Goal: Task Accomplishment & Management: Complete application form

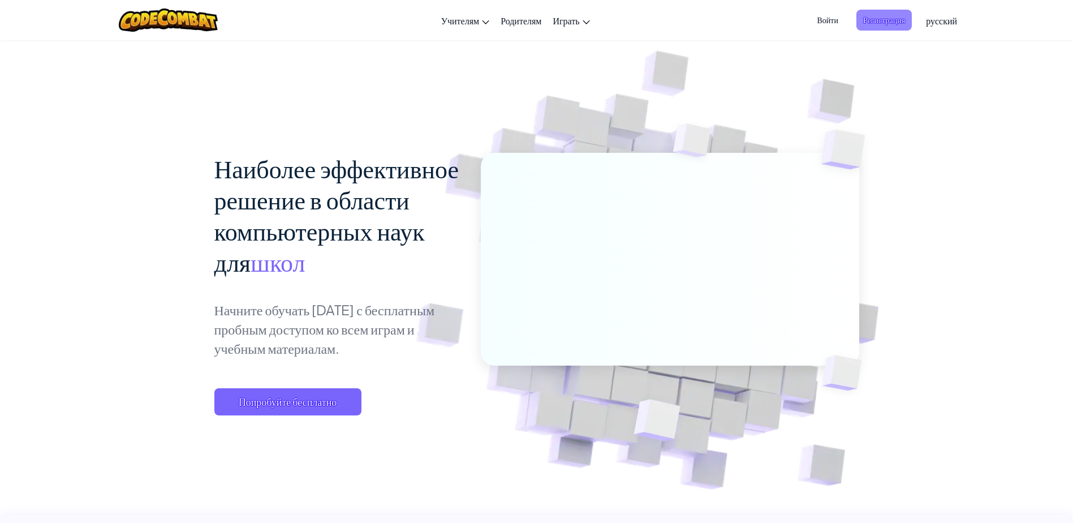
click at [876, 20] on span "Регистрация" at bounding box center [883, 20] width 55 height 21
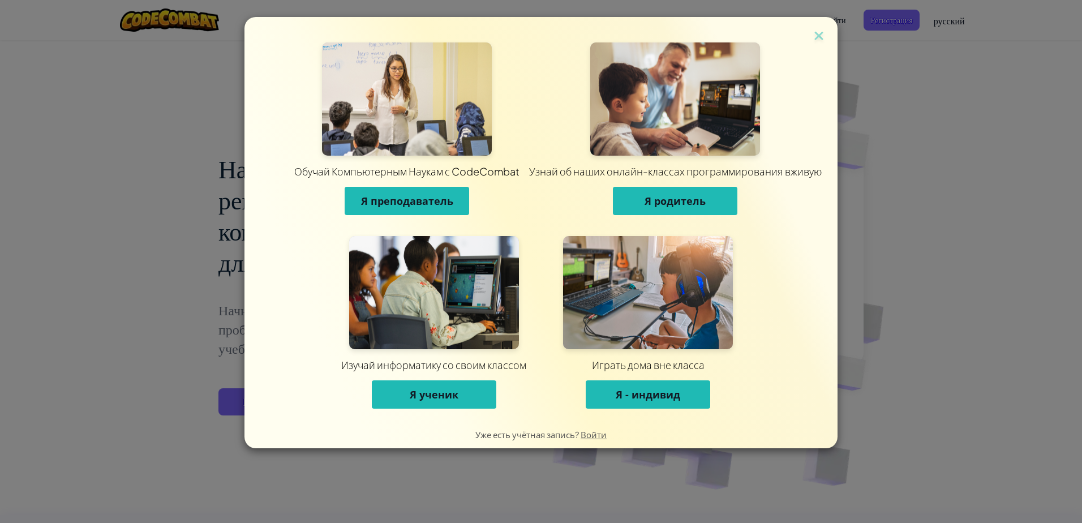
click at [412, 197] on span "Я преподаватель" at bounding box center [407, 201] width 92 height 14
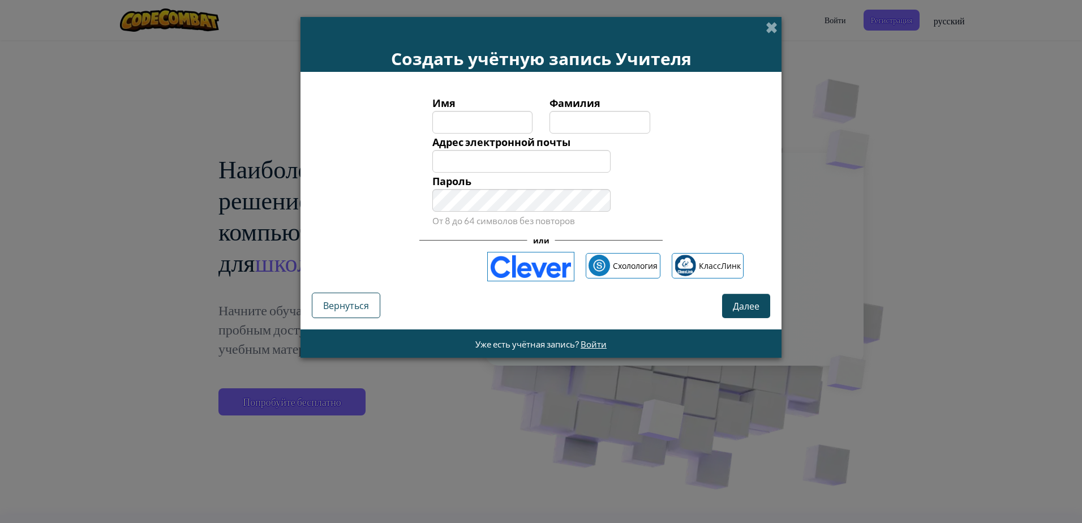
click at [472, 120] on input "Имя" at bounding box center [482, 122] width 101 height 23
type input "[PERSON_NAME]"
drag, startPoint x: 496, startPoint y: 149, endPoint x: 496, endPoint y: 163, distance: 14.7
click at [495, 162] on div "Адрес электронной почты" at bounding box center [522, 152] width 196 height 39
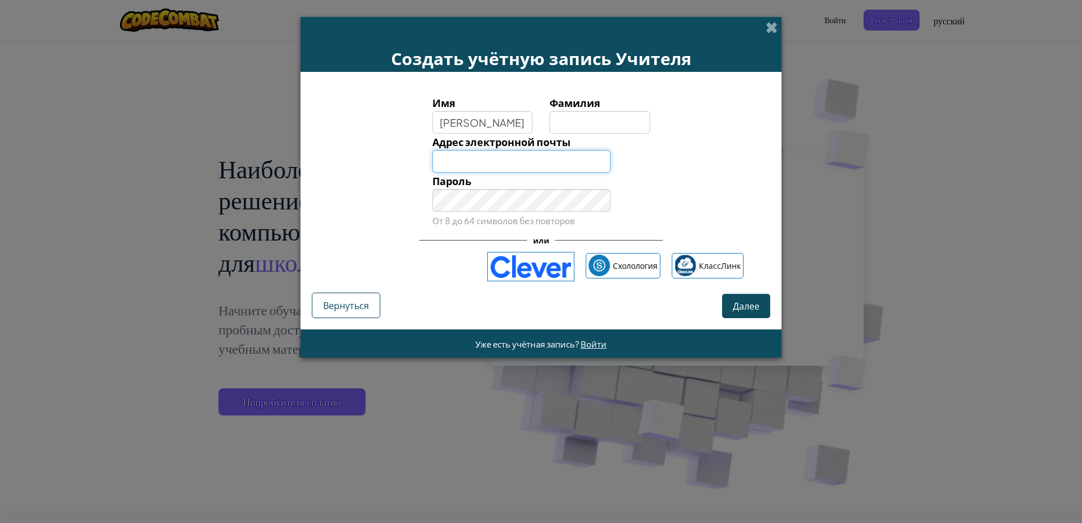
click at [496, 163] on input "Адрес электронной почты" at bounding box center [521, 161] width 179 height 23
type input "м"
type input "[EMAIL_ADDRESS][DOMAIN_NAME]"
click at [575, 127] on input "Фамилия" at bounding box center [599, 122] width 101 height 23
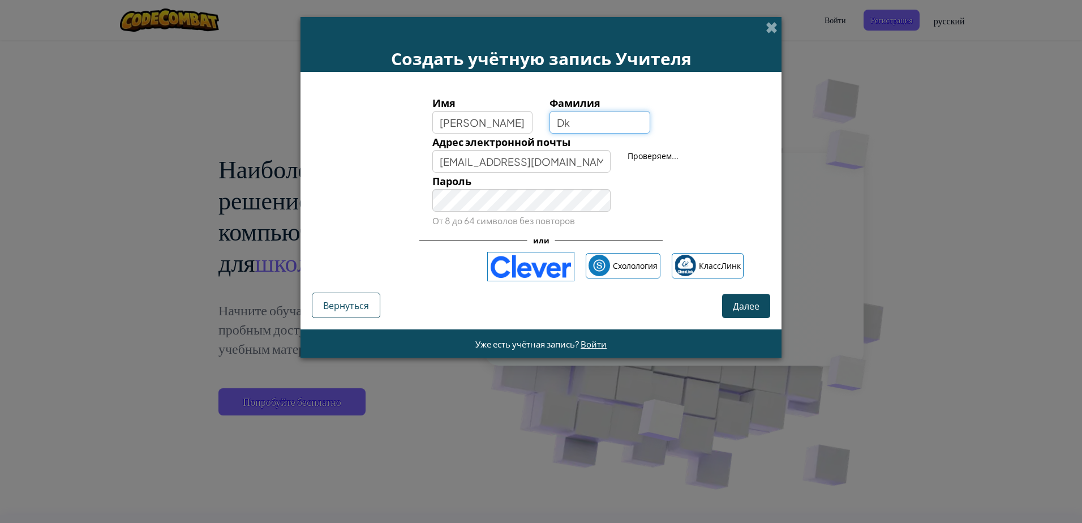
type input "D"
type input "[PERSON_NAME]"
click at [638, 167] on link "Войти" at bounding box center [639, 167] width 24 height 10
